Goal: Transaction & Acquisition: Purchase product/service

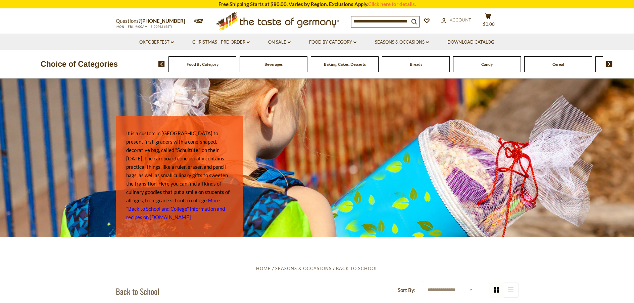
click at [474, 65] on div "Candy" at bounding box center [487, 64] width 68 height 16
click at [196, 63] on span "Food By Category" at bounding box center [203, 64] width 32 height 5
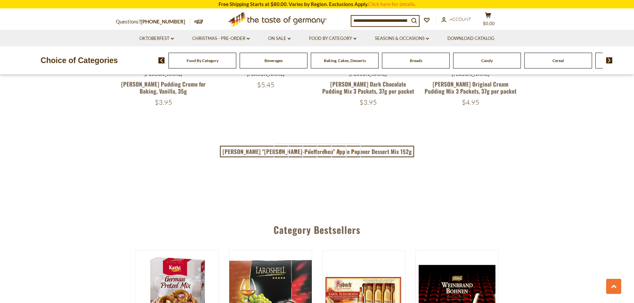
scroll to position [1566, 0]
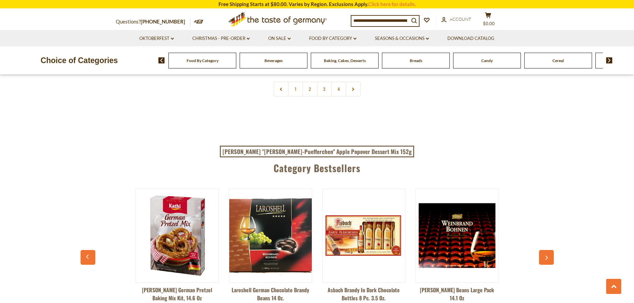
click at [487, 59] on span "Candy" at bounding box center [486, 60] width 11 height 5
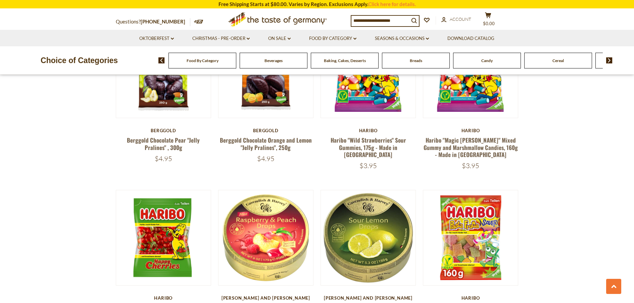
scroll to position [503, 0]
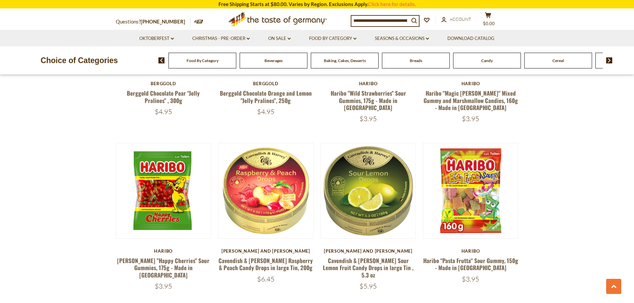
click at [359, 16] on input at bounding box center [380, 20] width 58 height 9
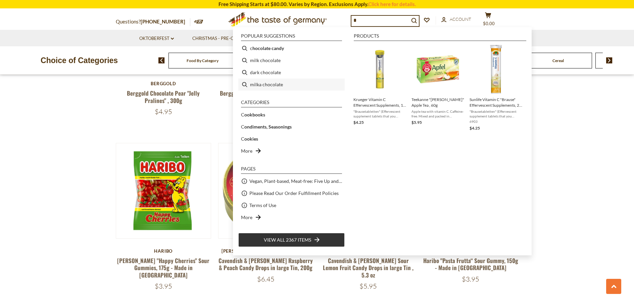
click at [276, 83] on li "milka chocolate" at bounding box center [291, 84] width 106 height 12
type input "**********"
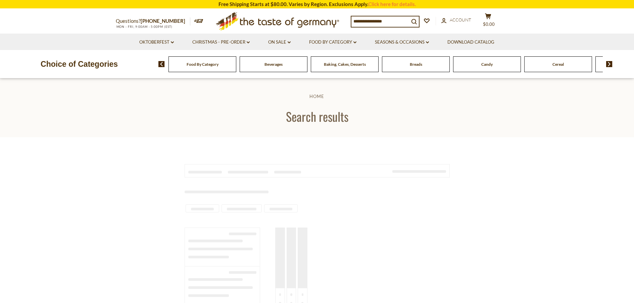
type input "**********"
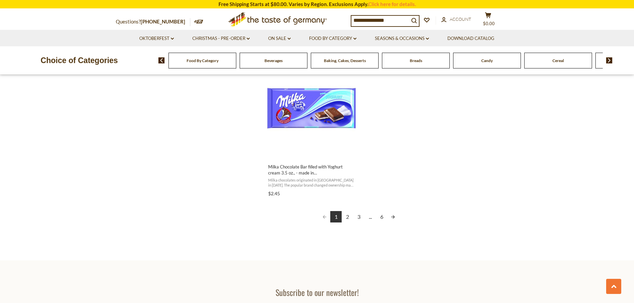
scroll to position [1174, 0]
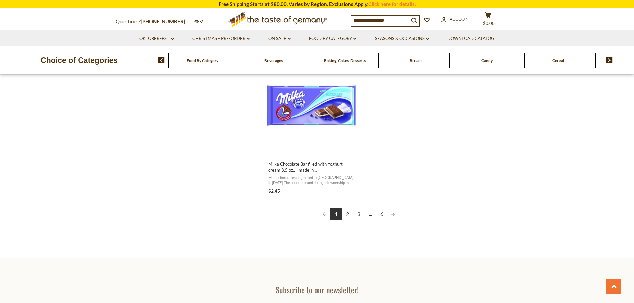
click at [347, 211] on link "2" at bounding box center [346, 213] width 11 height 11
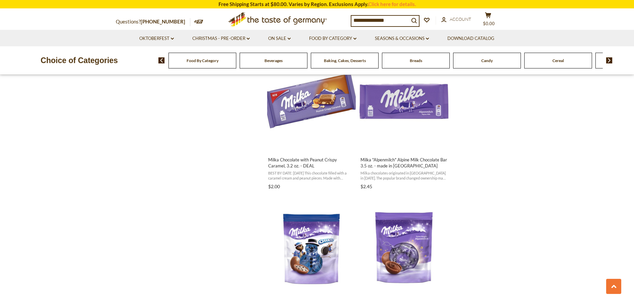
scroll to position [671, 0]
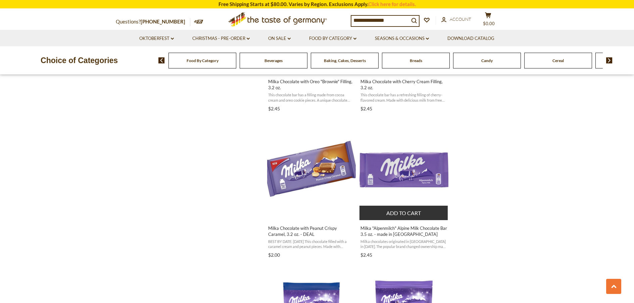
click at [393, 211] on button "Add to cart" at bounding box center [403, 213] width 88 height 14
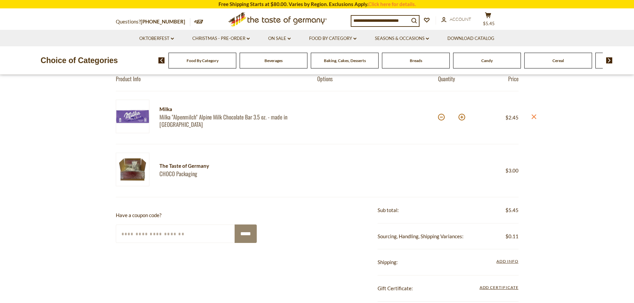
scroll to position [56, 0]
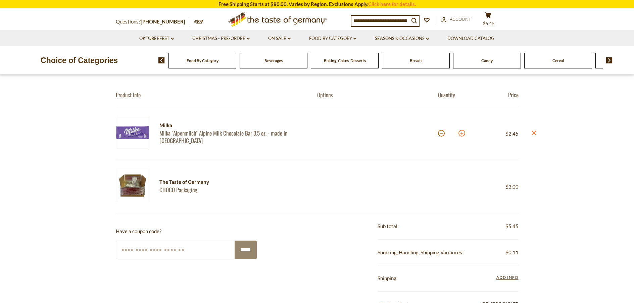
click at [461, 133] on button at bounding box center [461, 133] width 7 height 7
type input "*"
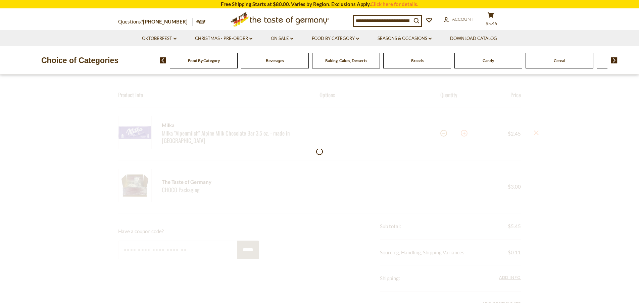
click at [461, 133] on div at bounding box center [319, 289] width 639 height 450
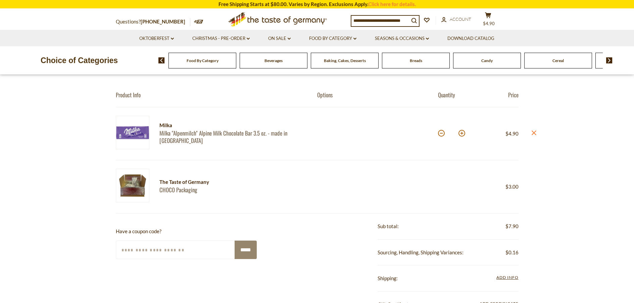
click at [461, 133] on button at bounding box center [461, 133] width 7 height 7
type input "*"
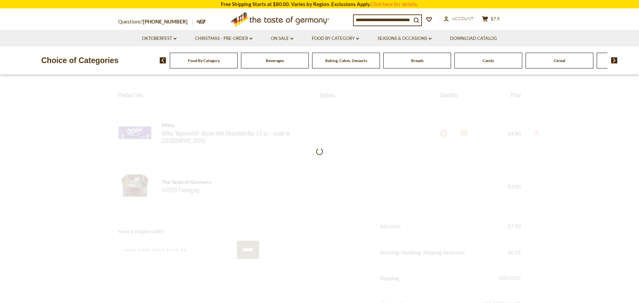
click at [461, 133] on div at bounding box center [319, 264] width 639 height 401
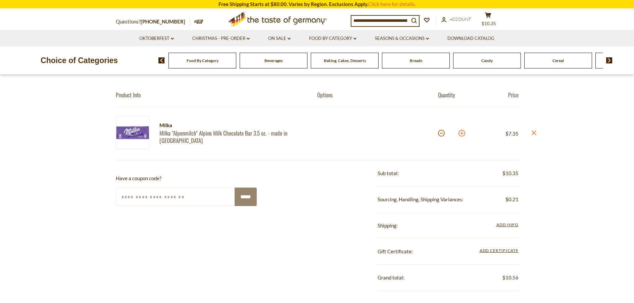
click at [463, 133] on button at bounding box center [461, 133] width 7 height 7
type input "*"
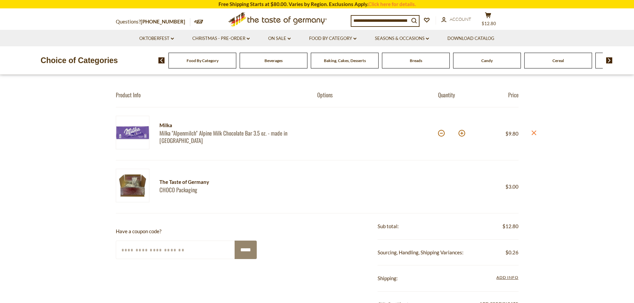
click at [462, 133] on button at bounding box center [461, 133] width 7 height 7
type input "*"
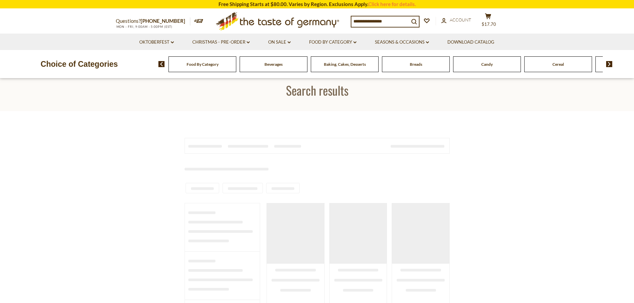
type input "**********"
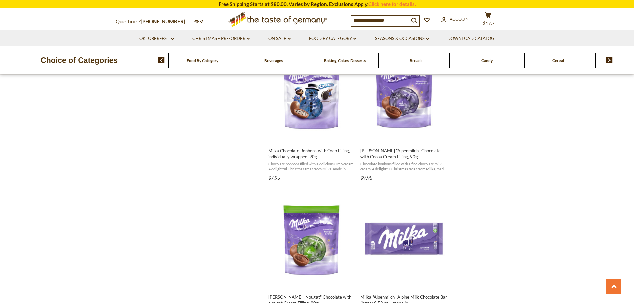
scroll to position [950, 0]
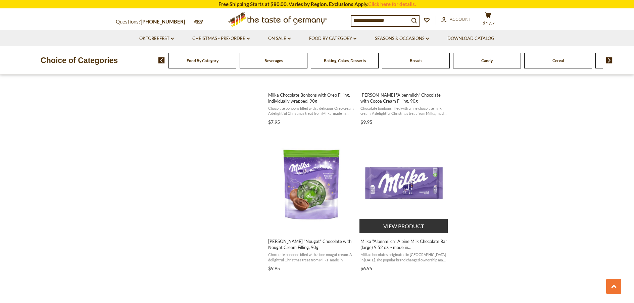
click at [399, 223] on button "View product" at bounding box center [403, 226] width 88 height 14
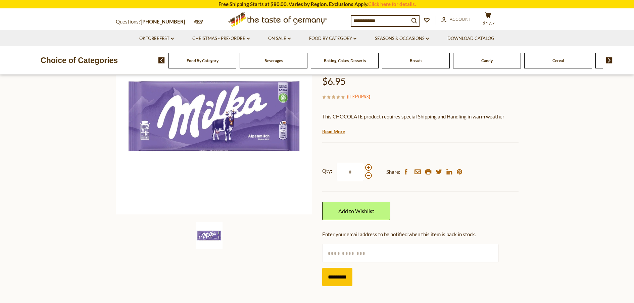
scroll to position [112, 0]
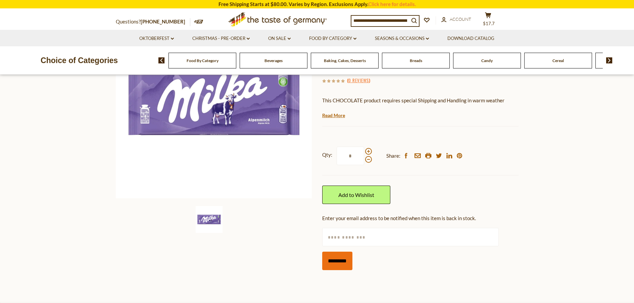
click at [339, 252] on input "*********" at bounding box center [337, 261] width 30 height 18
click at [331, 236] on input "text" at bounding box center [410, 245] width 176 height 18
type input "**********"
click at [342, 260] on input "*********" at bounding box center [337, 269] width 30 height 18
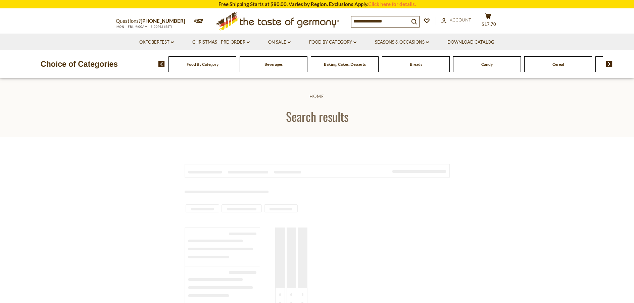
type input "**********"
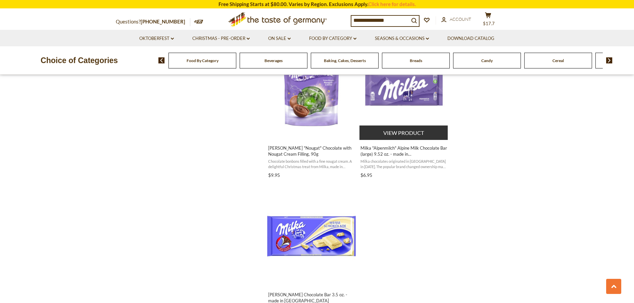
scroll to position [1174, 0]
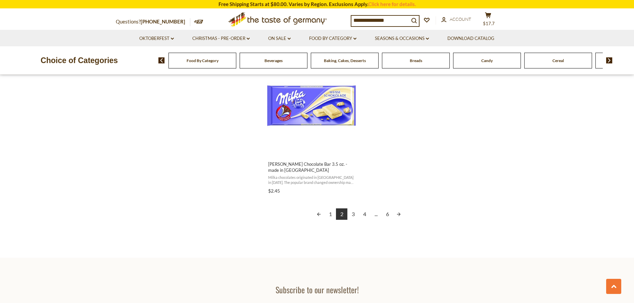
click at [352, 209] on link "3" at bounding box center [352, 213] width 11 height 11
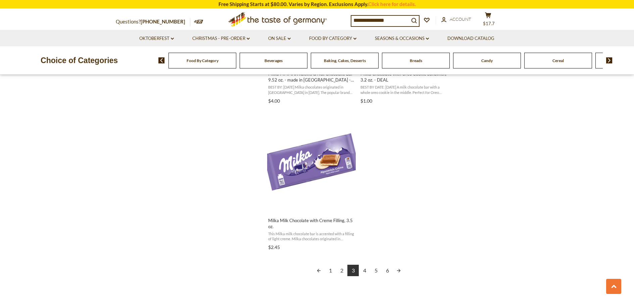
scroll to position [1118, 0]
click at [364, 269] on link "4" at bounding box center [364, 269] width 11 height 11
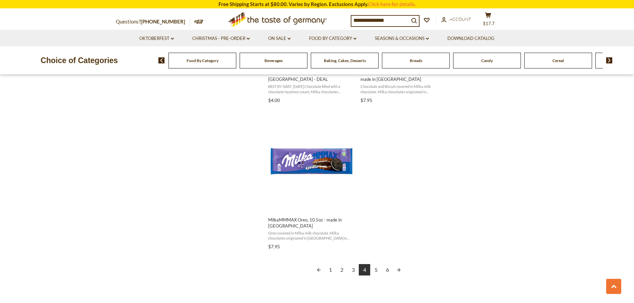
scroll to position [1230, 0]
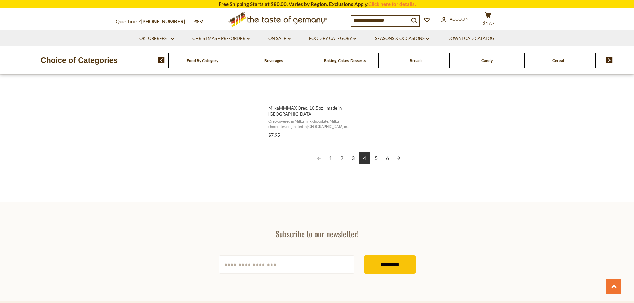
click at [375, 157] on link "5" at bounding box center [375, 157] width 11 height 11
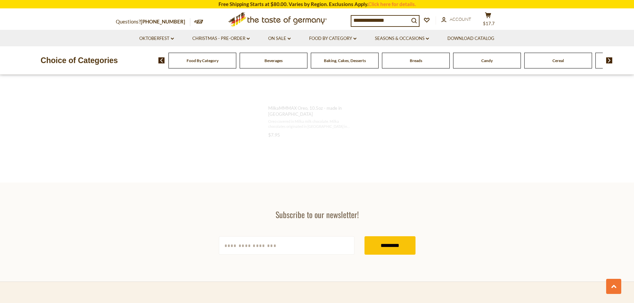
scroll to position [416, 0]
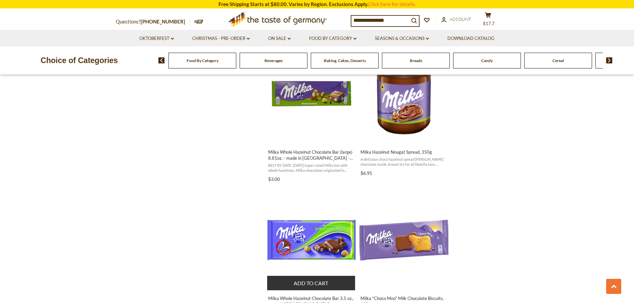
scroll to position [950, 0]
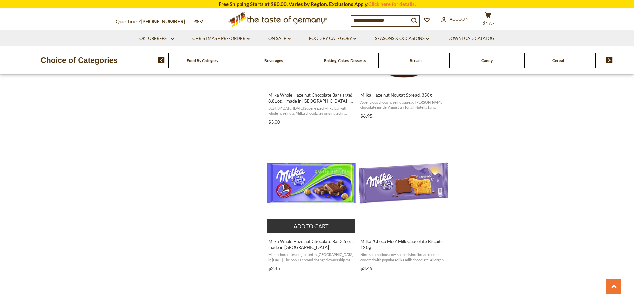
click at [308, 225] on button "Add to cart" at bounding box center [311, 226] width 88 height 14
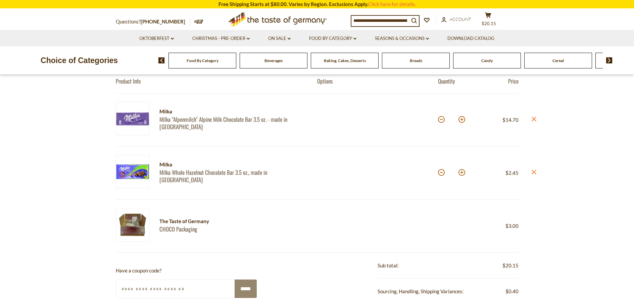
scroll to position [56, 0]
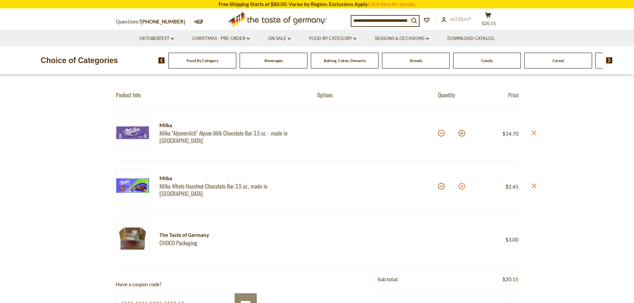
click at [461, 187] on button at bounding box center [461, 186] width 7 height 7
type input "*"
click at [461, 187] on button at bounding box center [461, 186] width 7 height 7
type input "*"
click at [462, 187] on button at bounding box center [461, 186] width 7 height 7
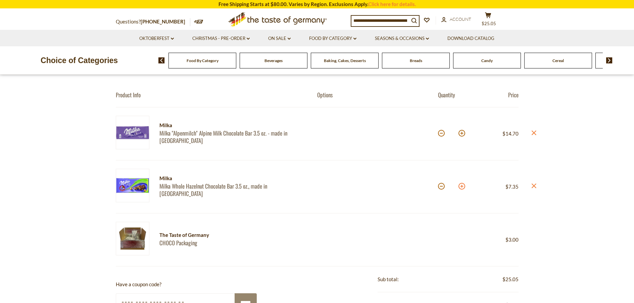
type input "*"
click at [462, 187] on button at bounding box center [461, 186] width 7 height 7
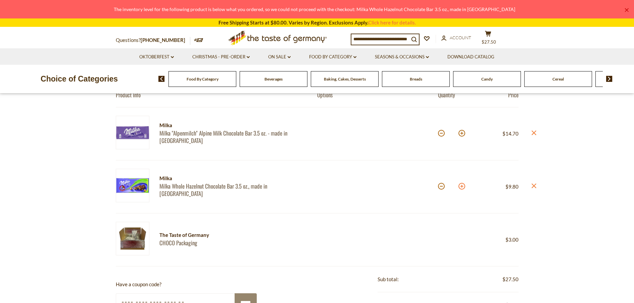
click at [461, 186] on button at bounding box center [461, 186] width 7 height 7
type input "*"
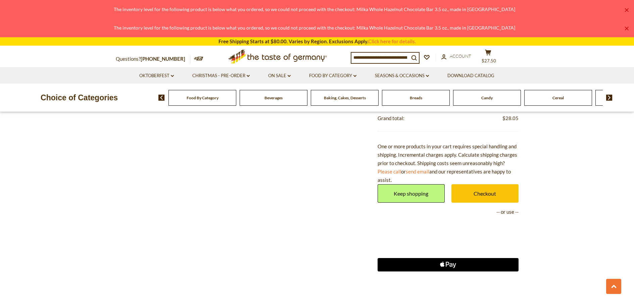
scroll to position [335, 0]
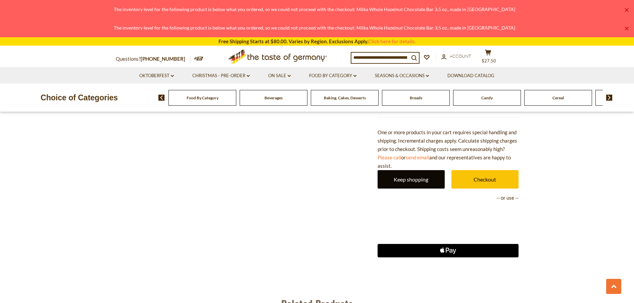
click at [401, 177] on link "Keep shopping" at bounding box center [410, 179] width 67 height 18
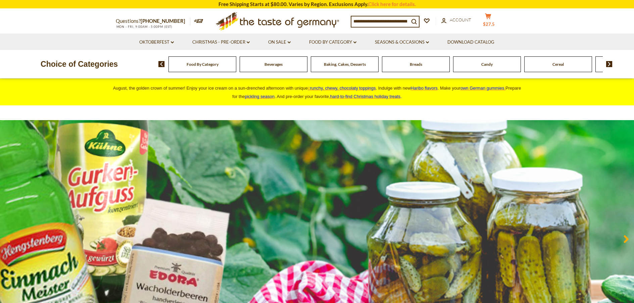
click at [494, 21] on span "$27.5" at bounding box center [489, 23] width 12 height 5
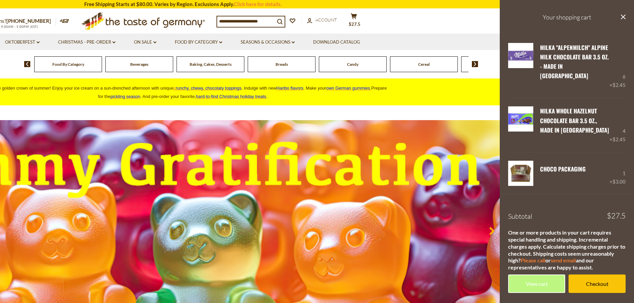
click at [622, 14] on button "close" at bounding box center [622, 17] width 5 height 8
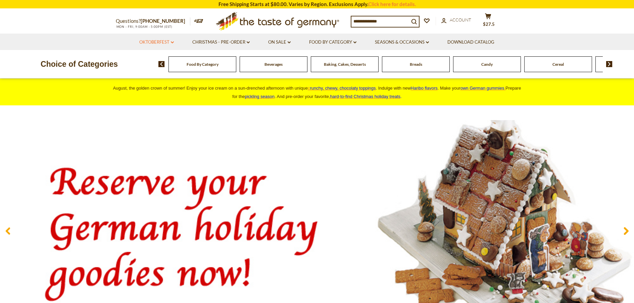
click at [157, 39] on link "Oktoberfest dropdown_arrow" at bounding box center [156, 42] width 35 height 7
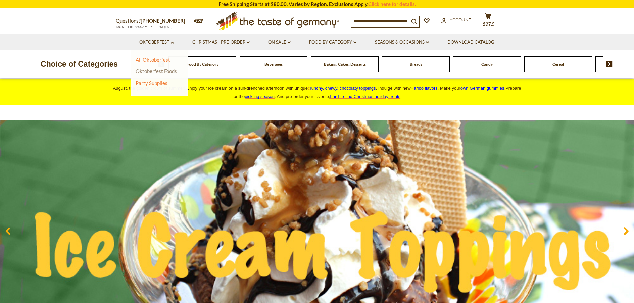
click at [154, 69] on link "Oktoberfest Foods" at bounding box center [156, 71] width 41 height 6
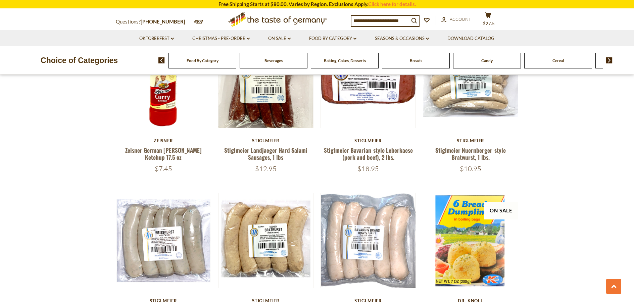
scroll to position [1453, 0]
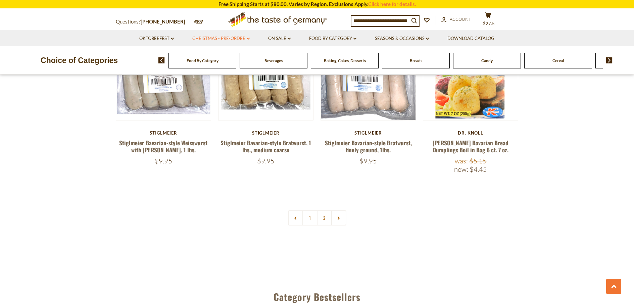
click at [229, 36] on link "Christmas - PRE-ORDER dropdown_arrow" at bounding box center [220, 38] width 57 height 7
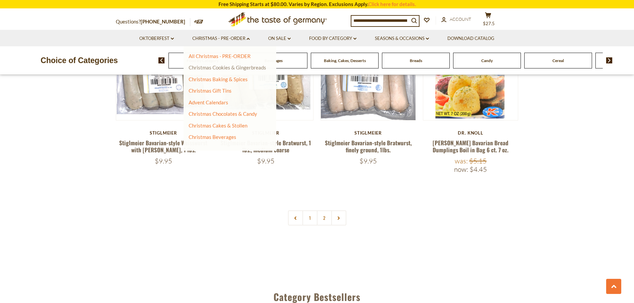
click at [217, 65] on link "Christmas Cookies & Gingerbreads" at bounding box center [227, 67] width 77 height 6
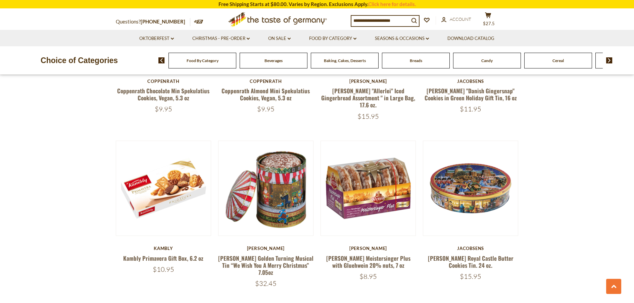
scroll to position [1510, 0]
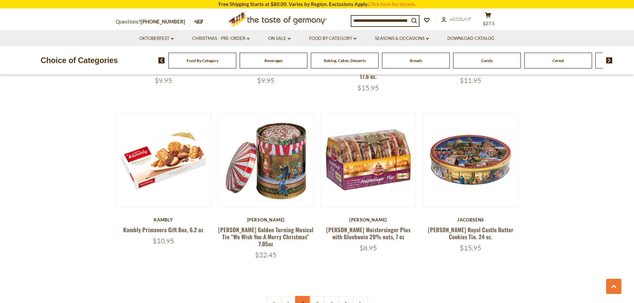
click at [302, 296] on link "2" at bounding box center [302, 303] width 15 height 15
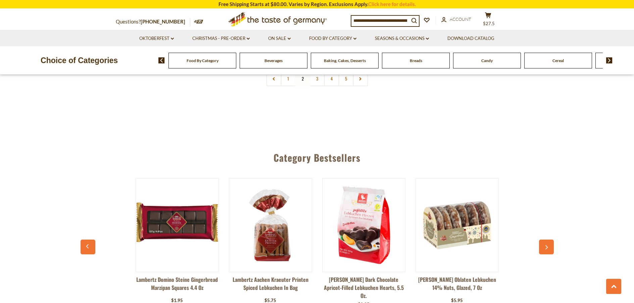
scroll to position [1902, 0]
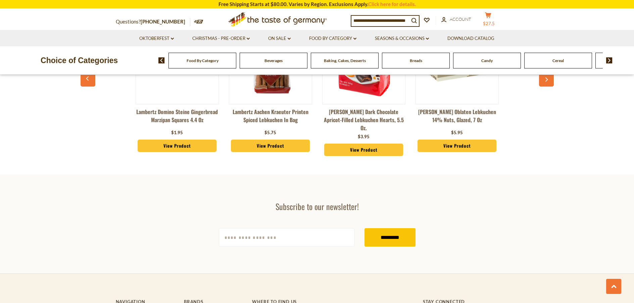
click at [494, 21] on span "$27.5" at bounding box center [489, 23] width 12 height 5
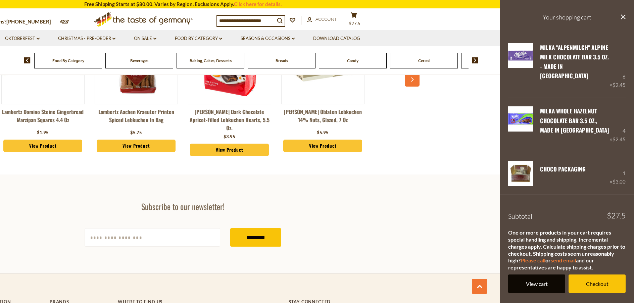
click at [531, 274] on link "View cart" at bounding box center [536, 283] width 57 height 18
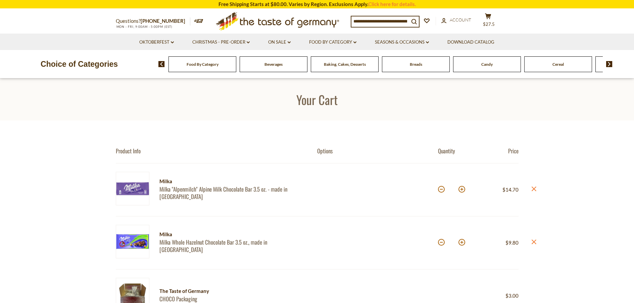
drag, startPoint x: 534, startPoint y: 187, endPoint x: 551, endPoint y: 154, distance: 36.9
click at [534, 187] on icon "close" at bounding box center [533, 189] width 5 height 5
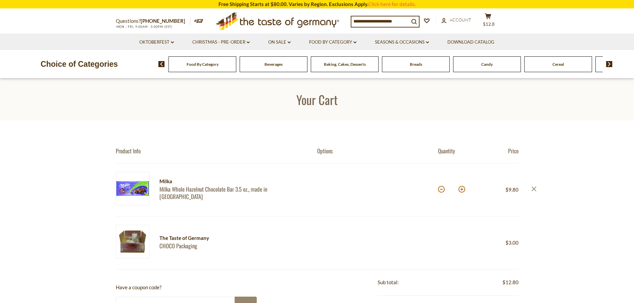
click at [534, 187] on icon "close" at bounding box center [533, 189] width 5 height 5
